Goal: Obtain resource: Obtain resource

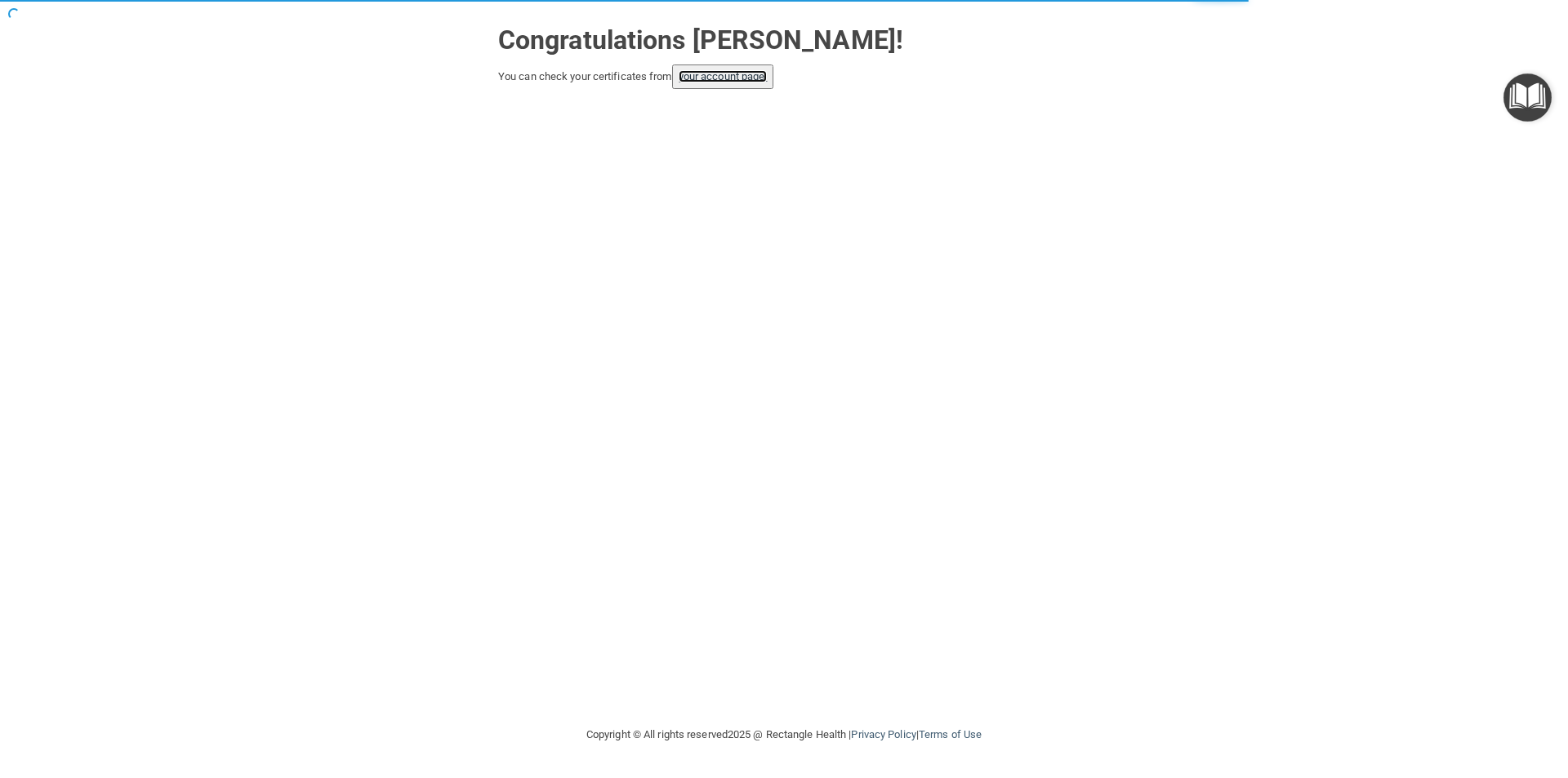
click at [710, 71] on link "your account page!" at bounding box center [722, 76] width 89 height 13
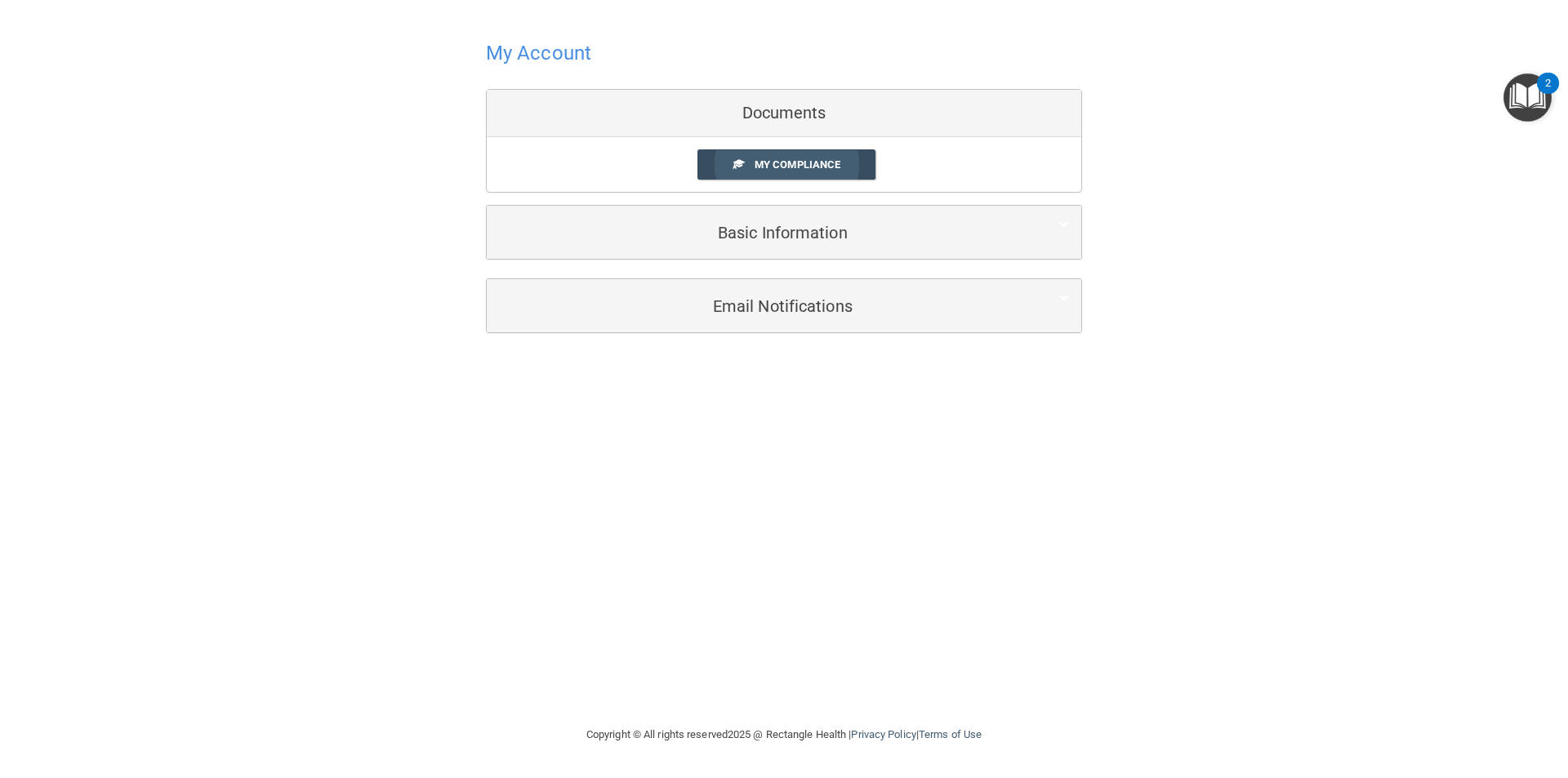
click at [741, 167] on span at bounding box center [738, 164] width 11 height 11
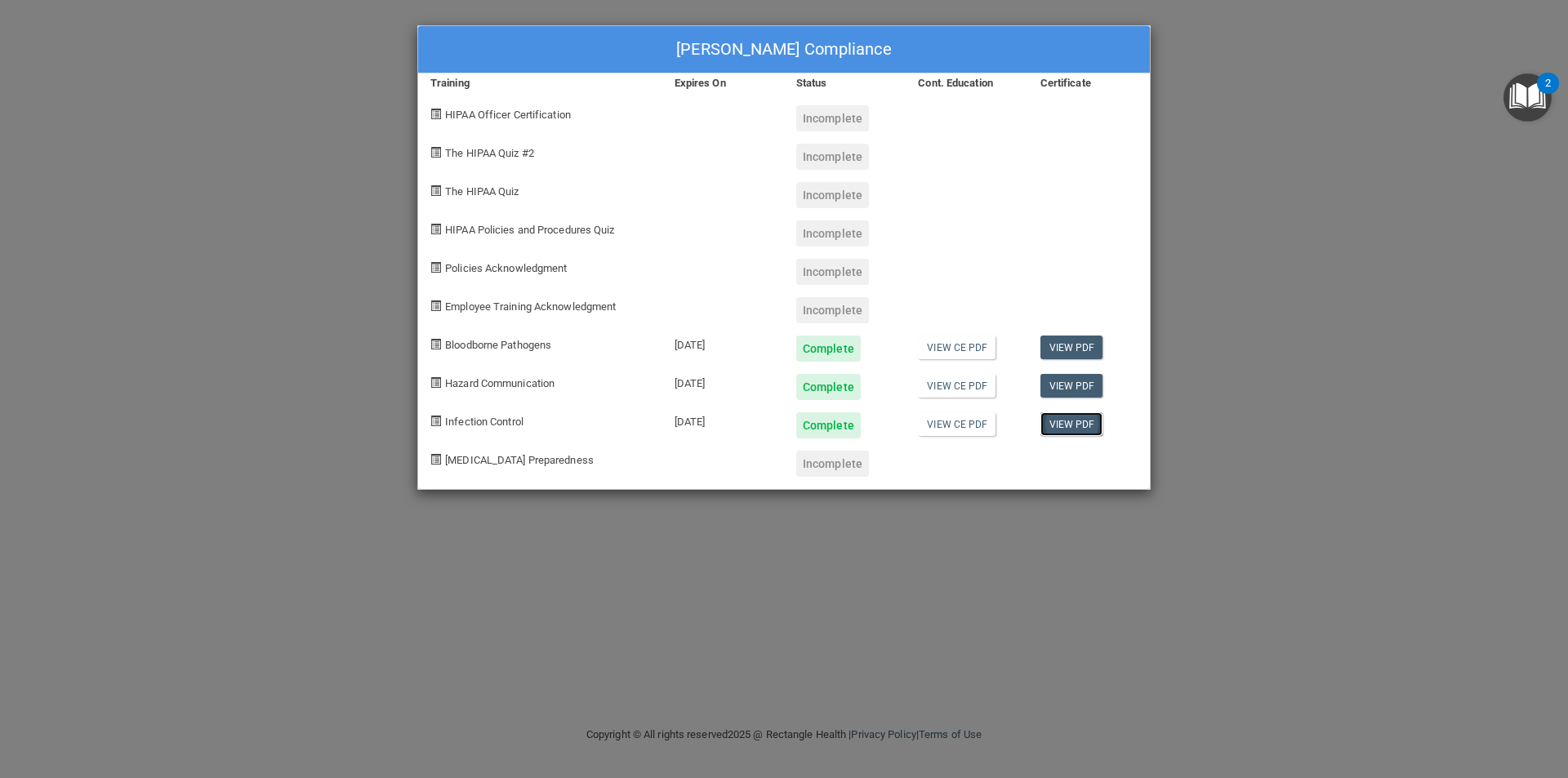
click at [1073, 419] on link "View PDF" at bounding box center [1072, 424] width 63 height 24
